Goal: Check status: Check status

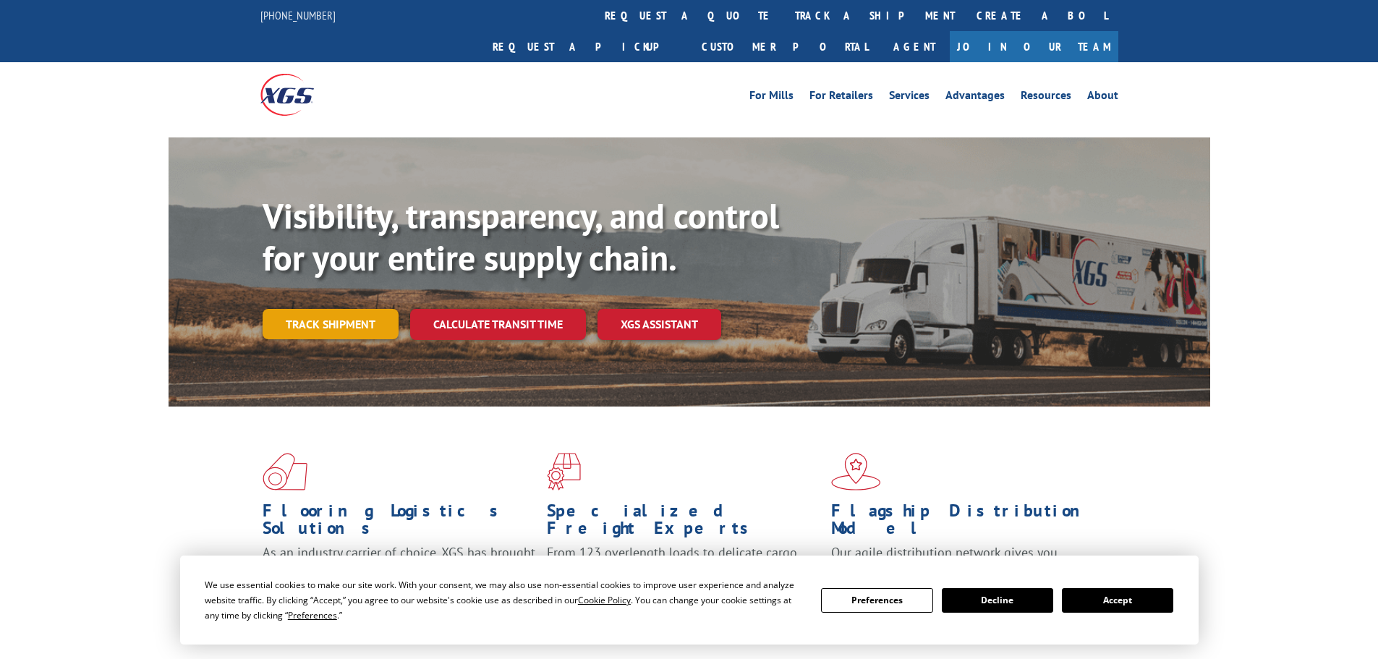
click at [339, 309] on link "Track shipment" at bounding box center [331, 324] width 136 height 30
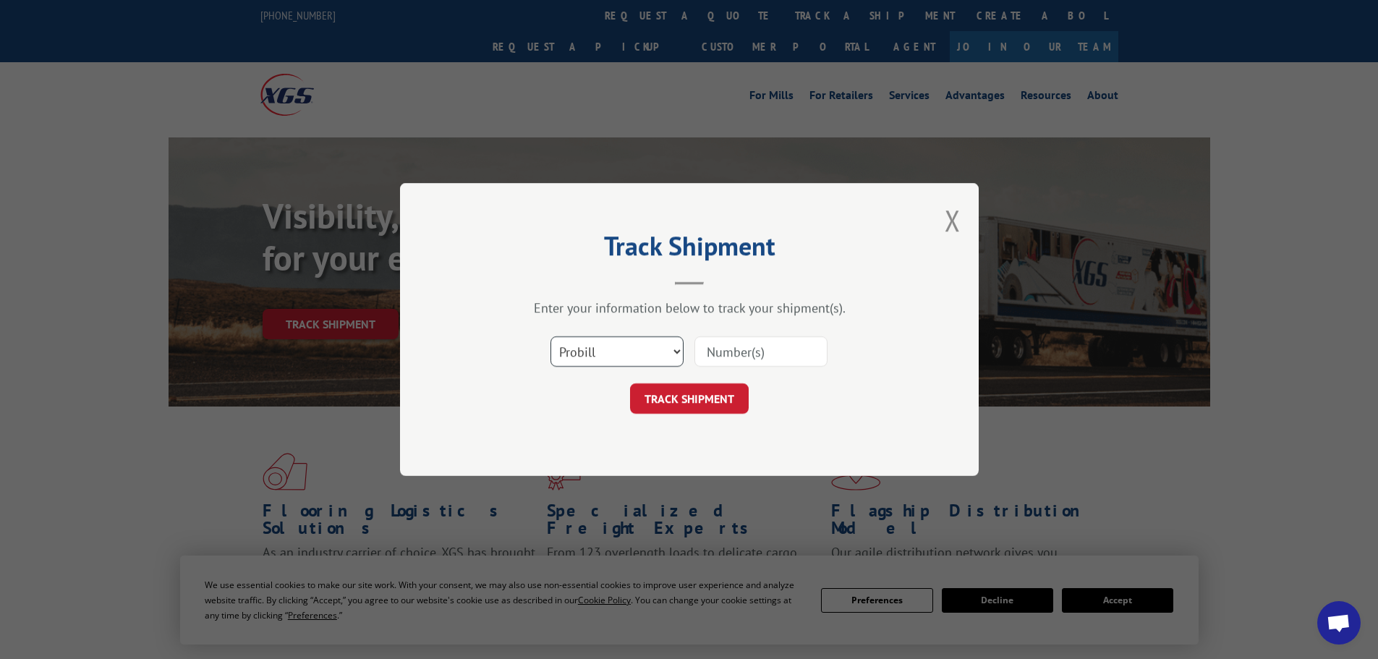
click at [653, 353] on select "Select category... Probill BOL PO" at bounding box center [616, 351] width 133 height 30
select select "bol"
click at [550, 336] on select "Select category... Probill BOL PO" at bounding box center [616, 351] width 133 height 30
click at [749, 348] on input at bounding box center [760, 351] width 133 height 30
paste input "5120871"
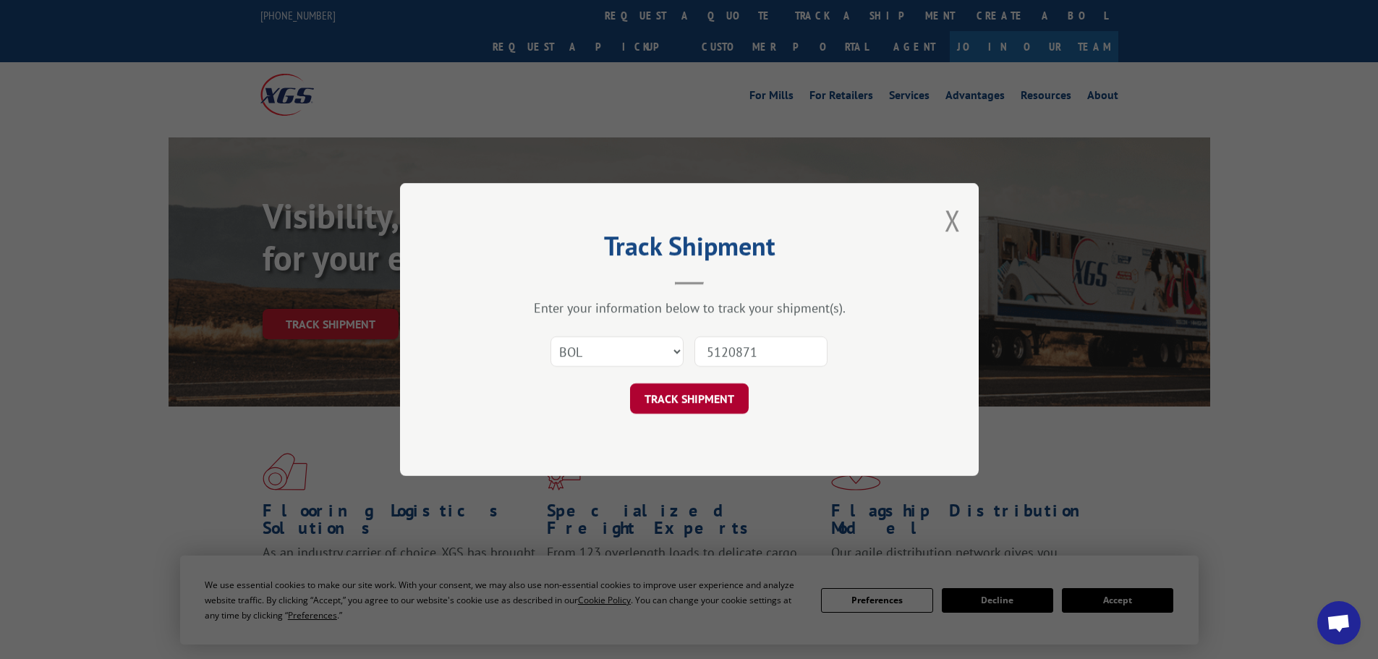
type input "5120871"
click at [715, 398] on button "TRACK SHIPMENT" at bounding box center [689, 398] width 119 height 30
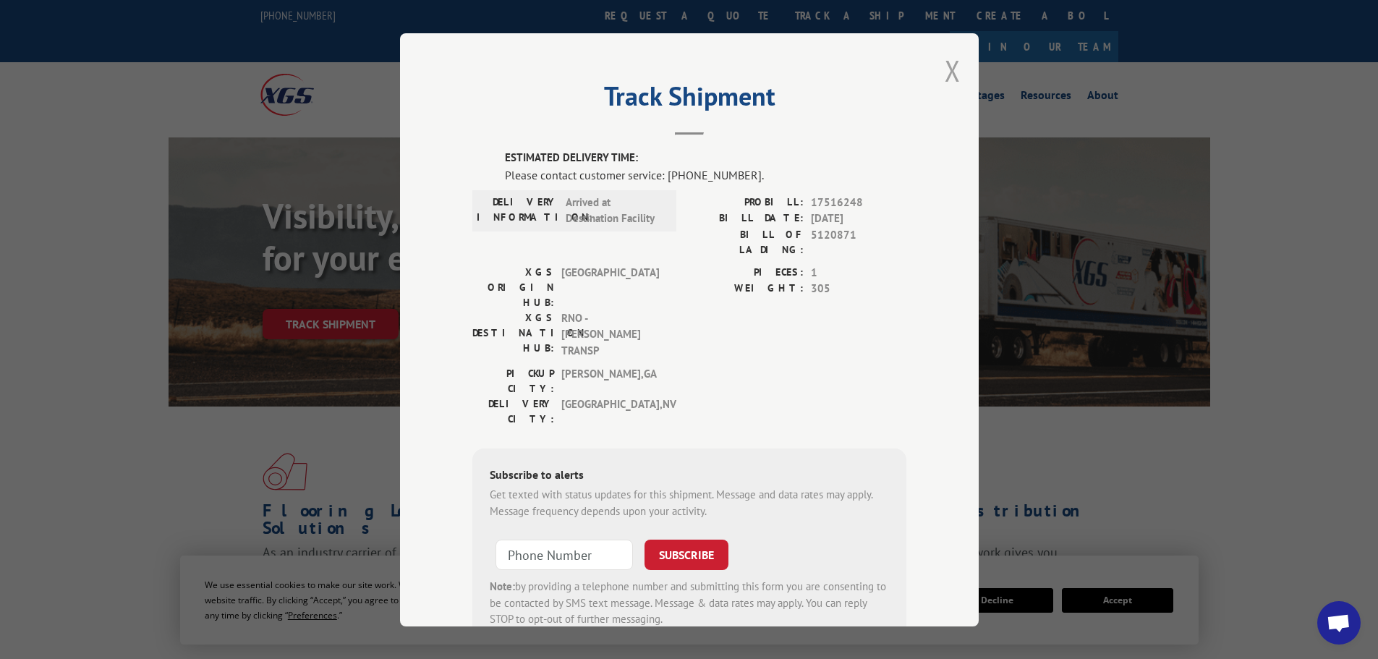
click at [948, 67] on button "Close modal" at bounding box center [953, 70] width 16 height 38
